Goal: Information Seeking & Learning: Learn about a topic

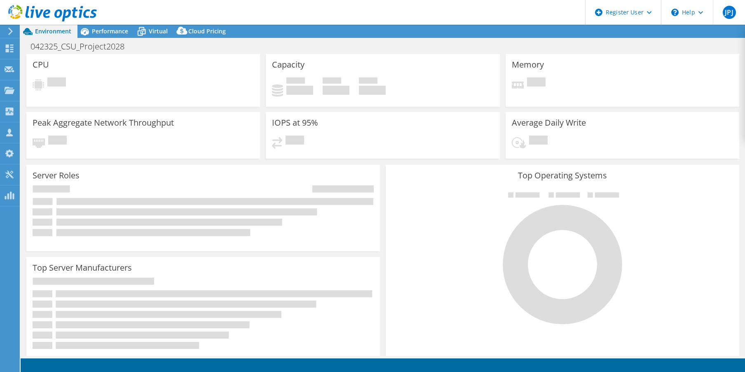
select select "USD"
select select "USEast"
select select "USD"
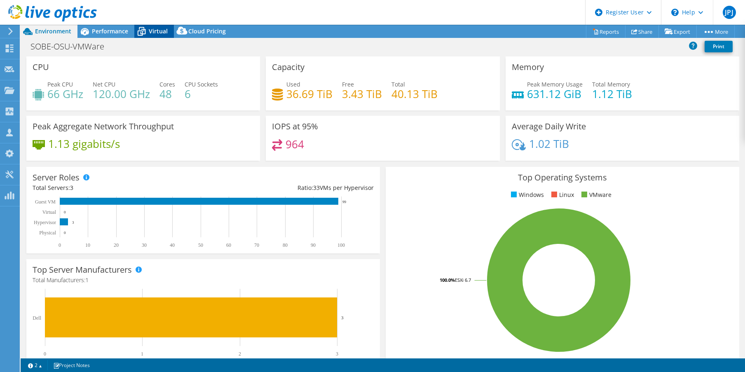
click at [148, 30] on icon at bounding box center [141, 31] width 14 height 14
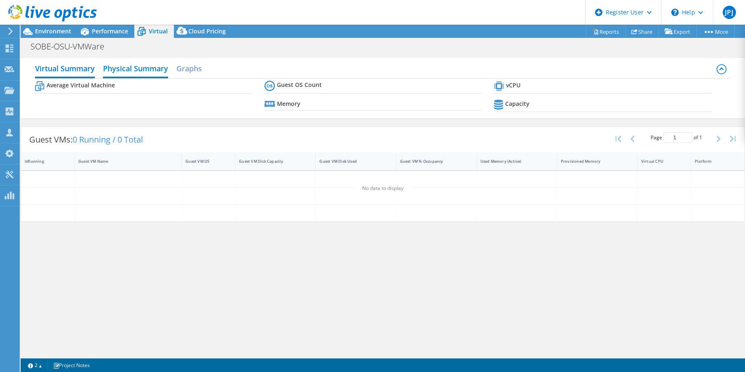
click at [142, 70] on h2 "Physical Summary" at bounding box center [135, 69] width 65 height 18
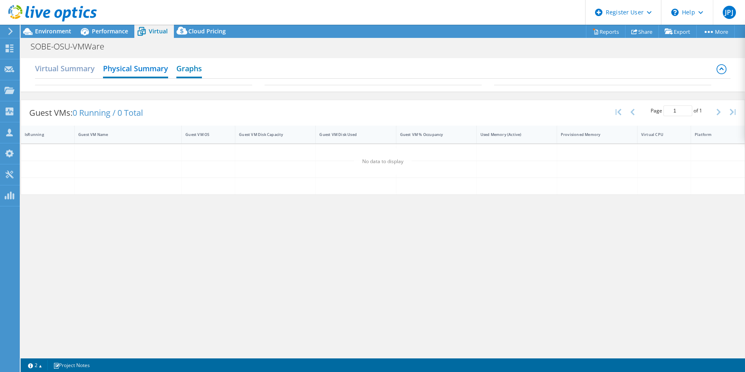
click at [202, 67] on h2 "Graphs" at bounding box center [189, 69] width 26 height 18
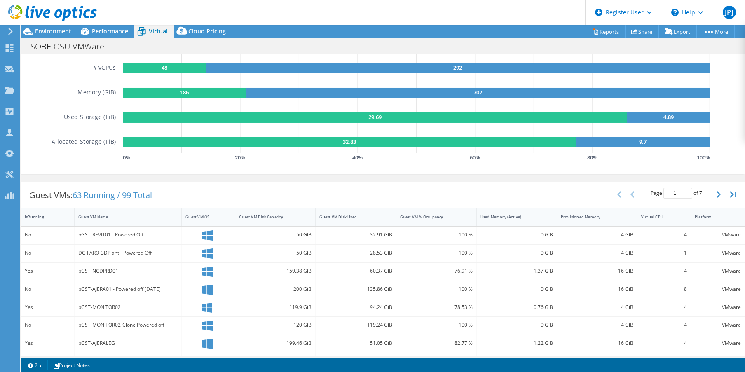
scroll to position [165, 0]
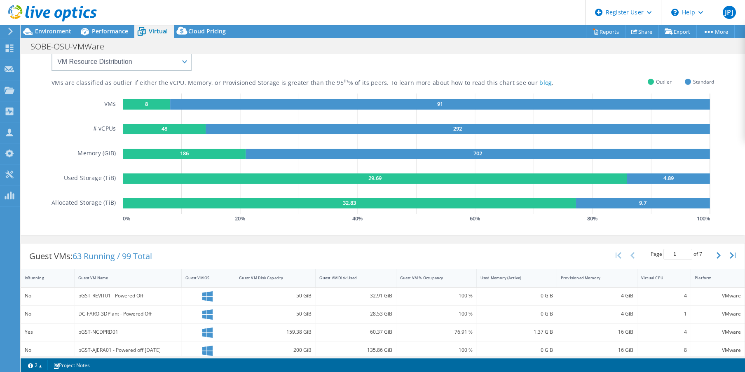
scroll to position [0, 0]
